Goal: Task Accomplishment & Management: Manage account settings

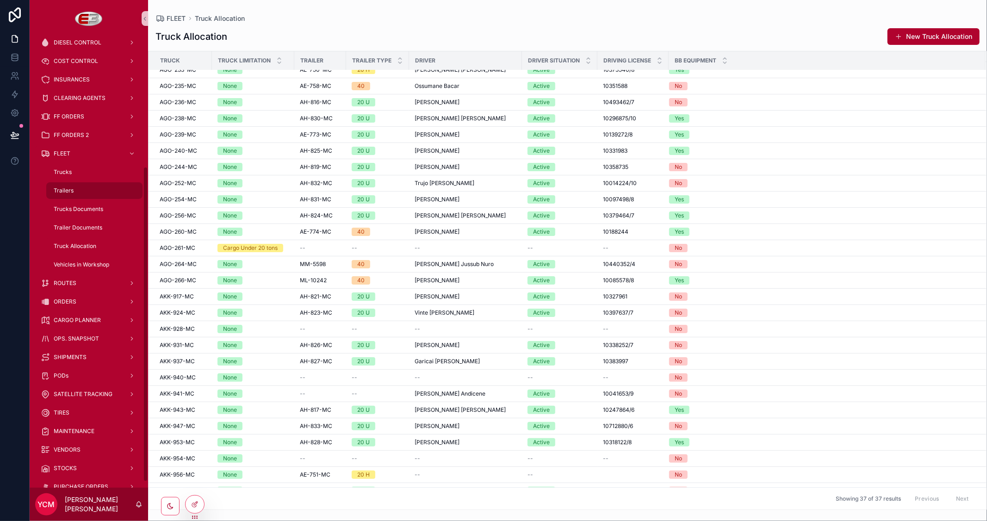
scroll to position [195, 0]
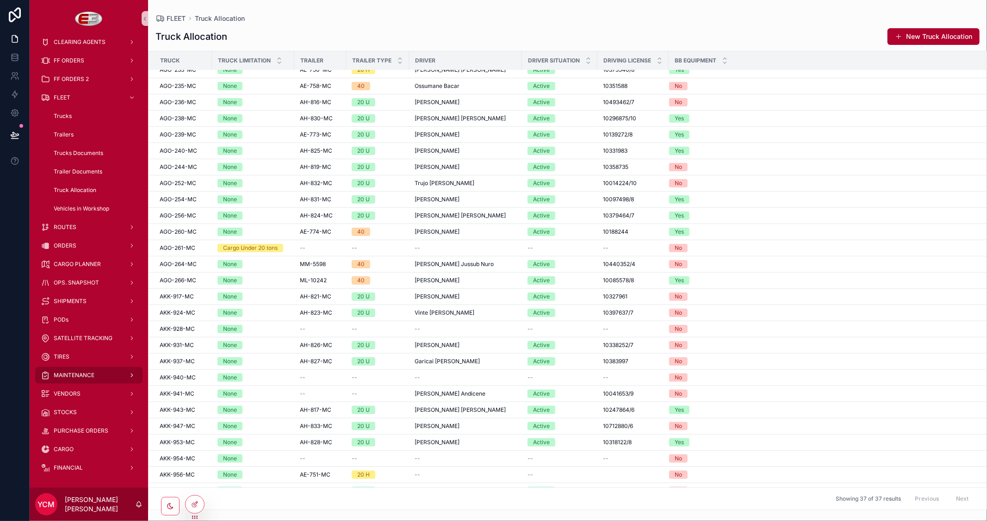
click at [109, 372] on div "MAINTENANCE" at bounding box center [89, 375] width 96 height 15
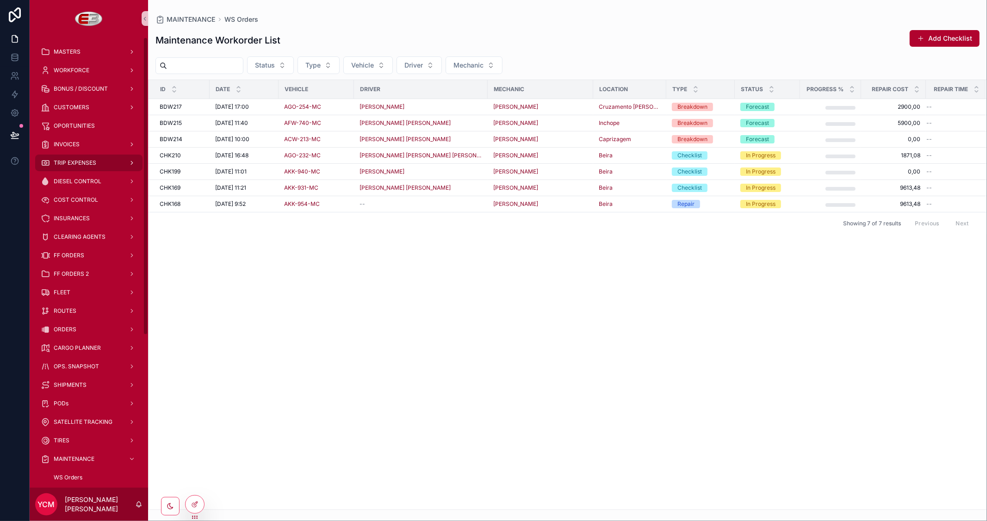
click at [73, 161] on span "TRIP EXPENSES" at bounding box center [75, 162] width 43 height 7
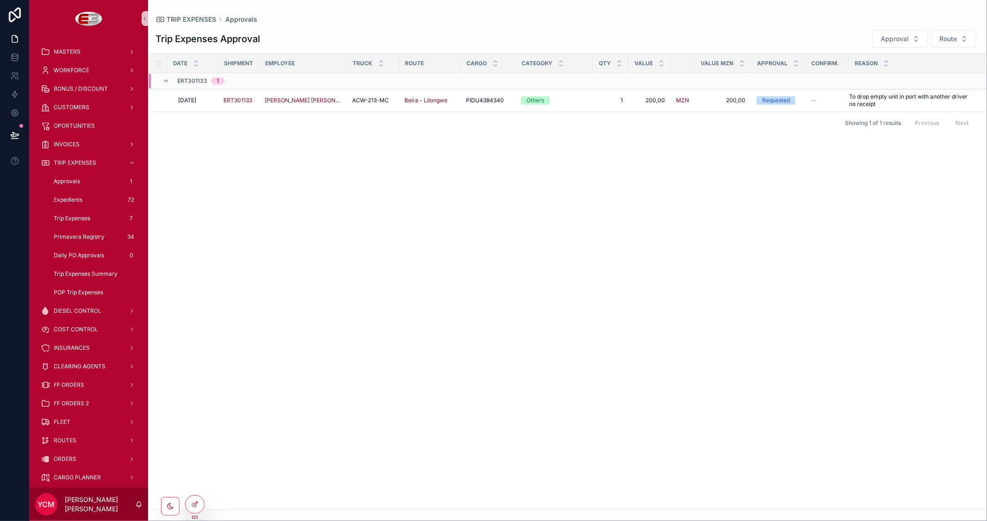
click at [65, 178] on span "Approvals" at bounding box center [67, 181] width 26 height 7
click at [816, 104] on td "--" at bounding box center [828, 100] width 44 height 23
click at [820, 104] on div "--" at bounding box center [827, 100] width 32 height 7
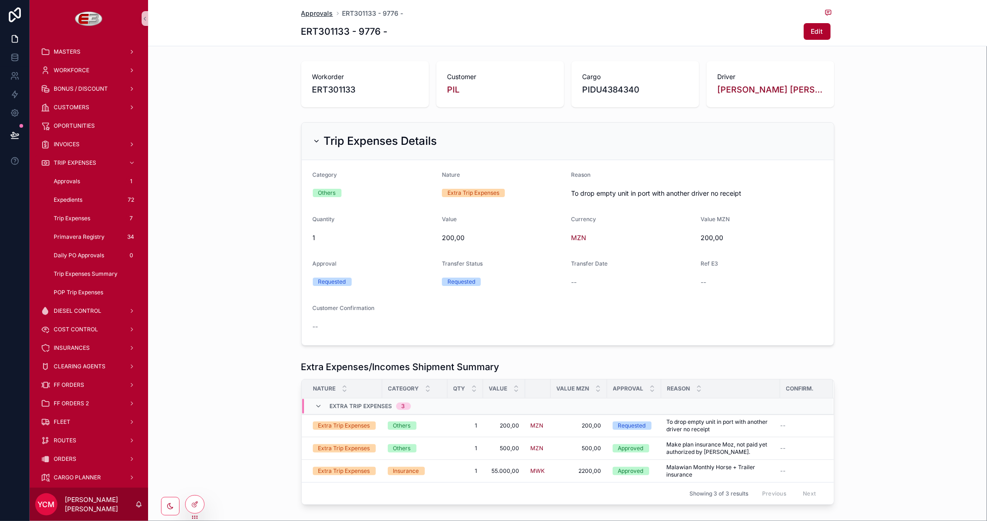
click at [315, 13] on span "Approvals" at bounding box center [317, 13] width 32 height 9
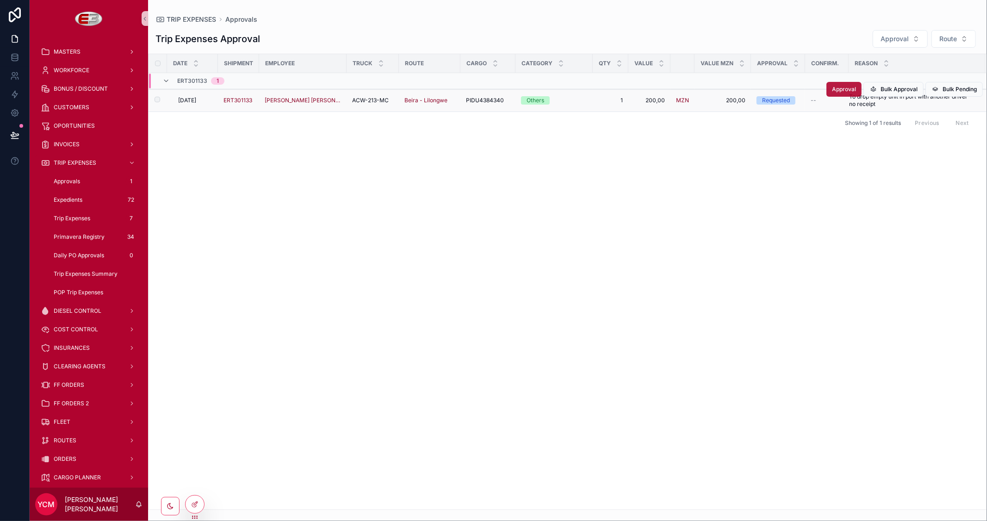
click at [845, 89] on span "Approval" at bounding box center [844, 89] width 24 height 7
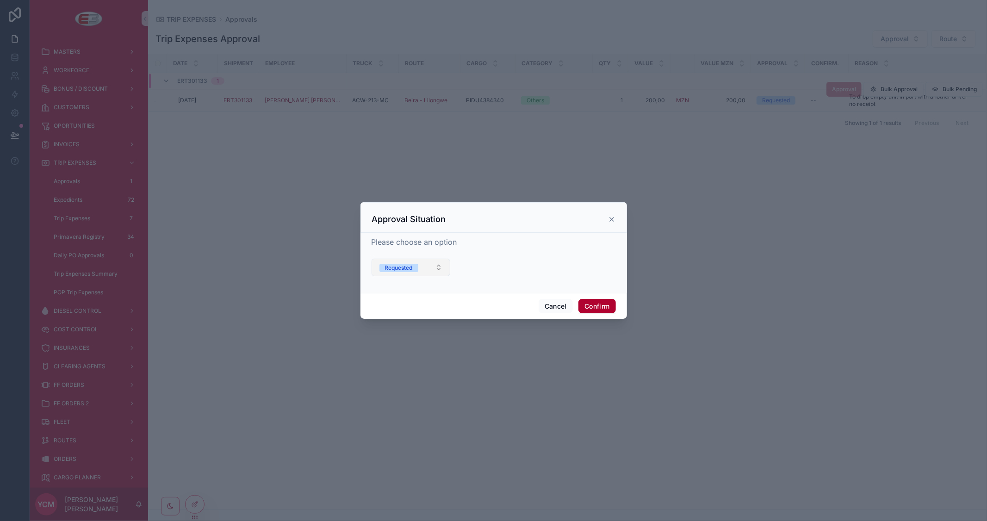
click at [414, 266] on span "Requested" at bounding box center [399, 268] width 39 height 8
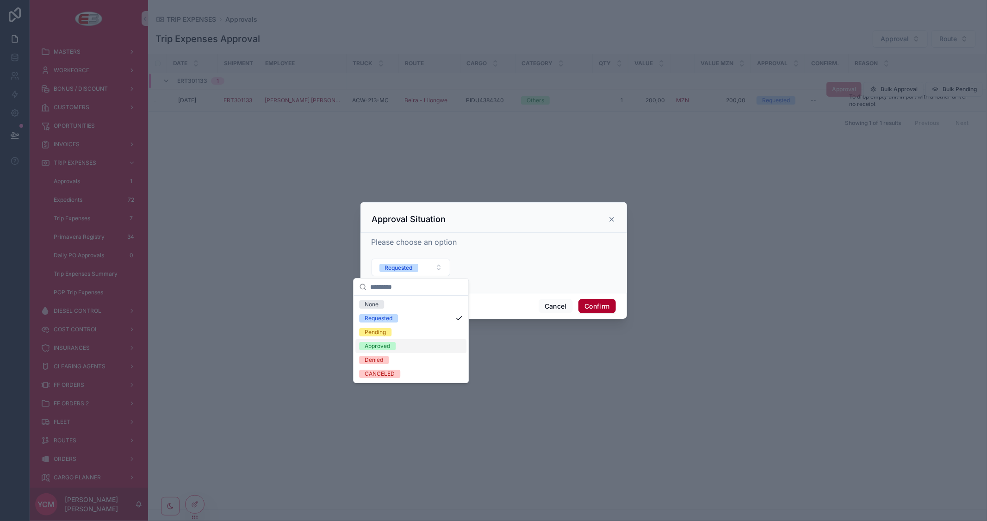
click at [383, 345] on div "Approved" at bounding box center [377, 346] width 25 height 8
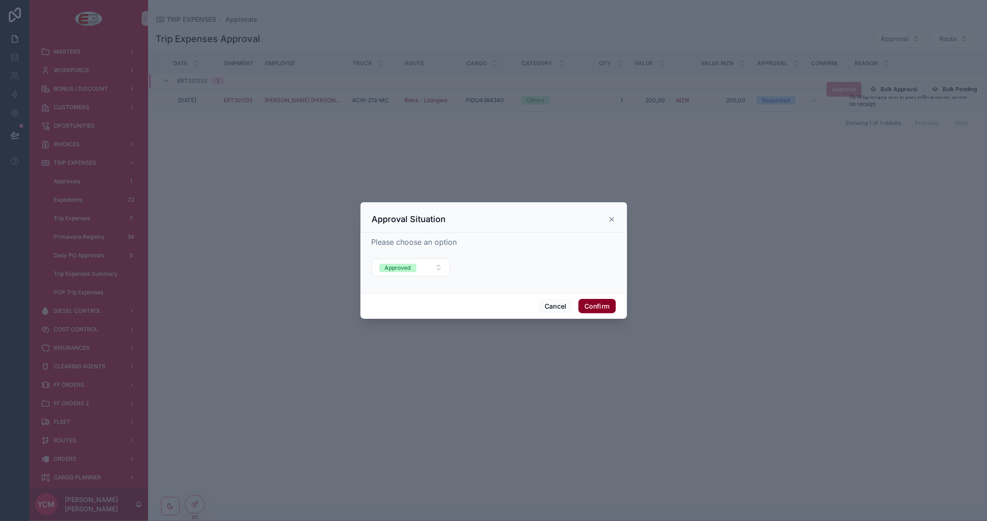
click at [599, 307] on button "Confirm" at bounding box center [597, 306] width 37 height 15
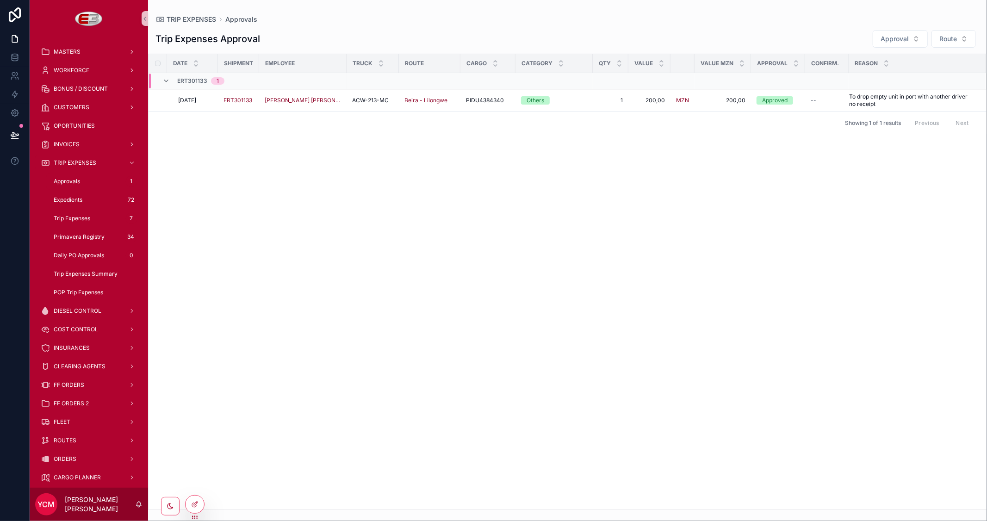
click at [708, 284] on div "Date Shipment Employee Truck Route Cargo Category Qty Value Value MZN Approval …" at bounding box center [568, 282] width 838 height 456
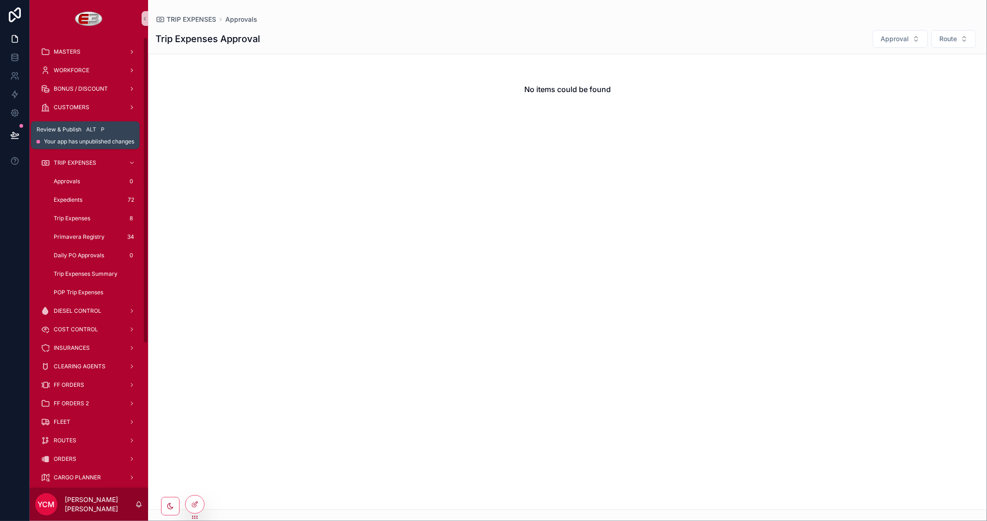
click at [14, 131] on icon at bounding box center [14, 135] width 9 height 9
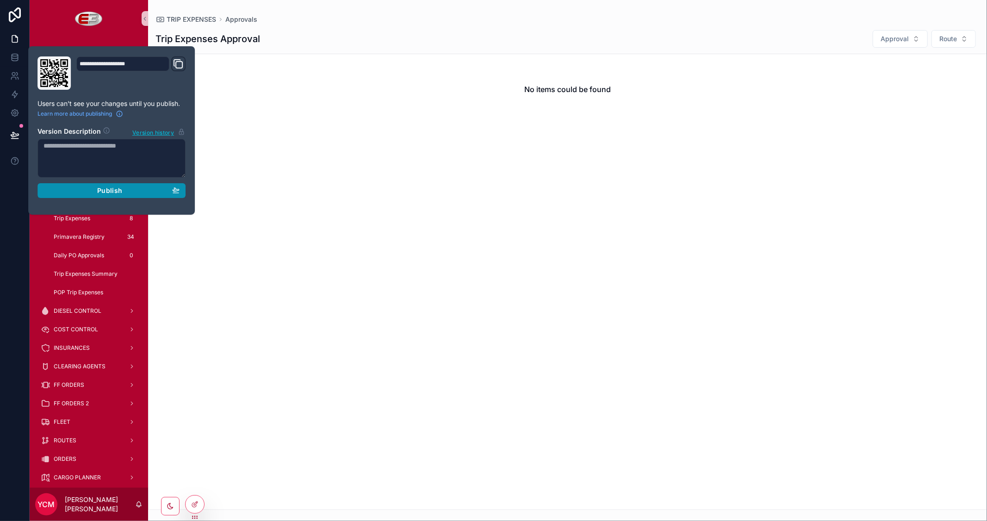
click at [103, 191] on span "Publish" at bounding box center [109, 191] width 25 height 8
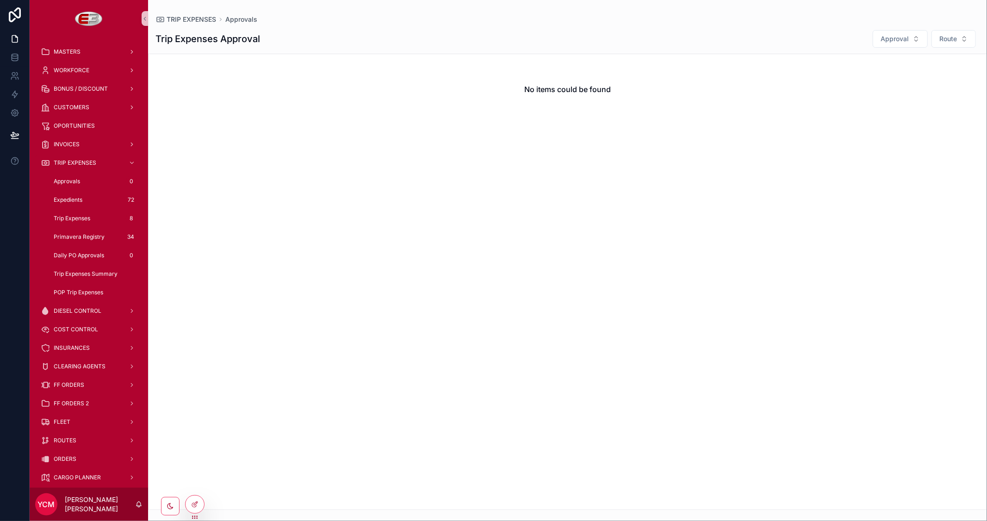
click at [327, 187] on div "No items could be found" at bounding box center [567, 282] width 839 height 456
